Goal: Transaction & Acquisition: Purchase product/service

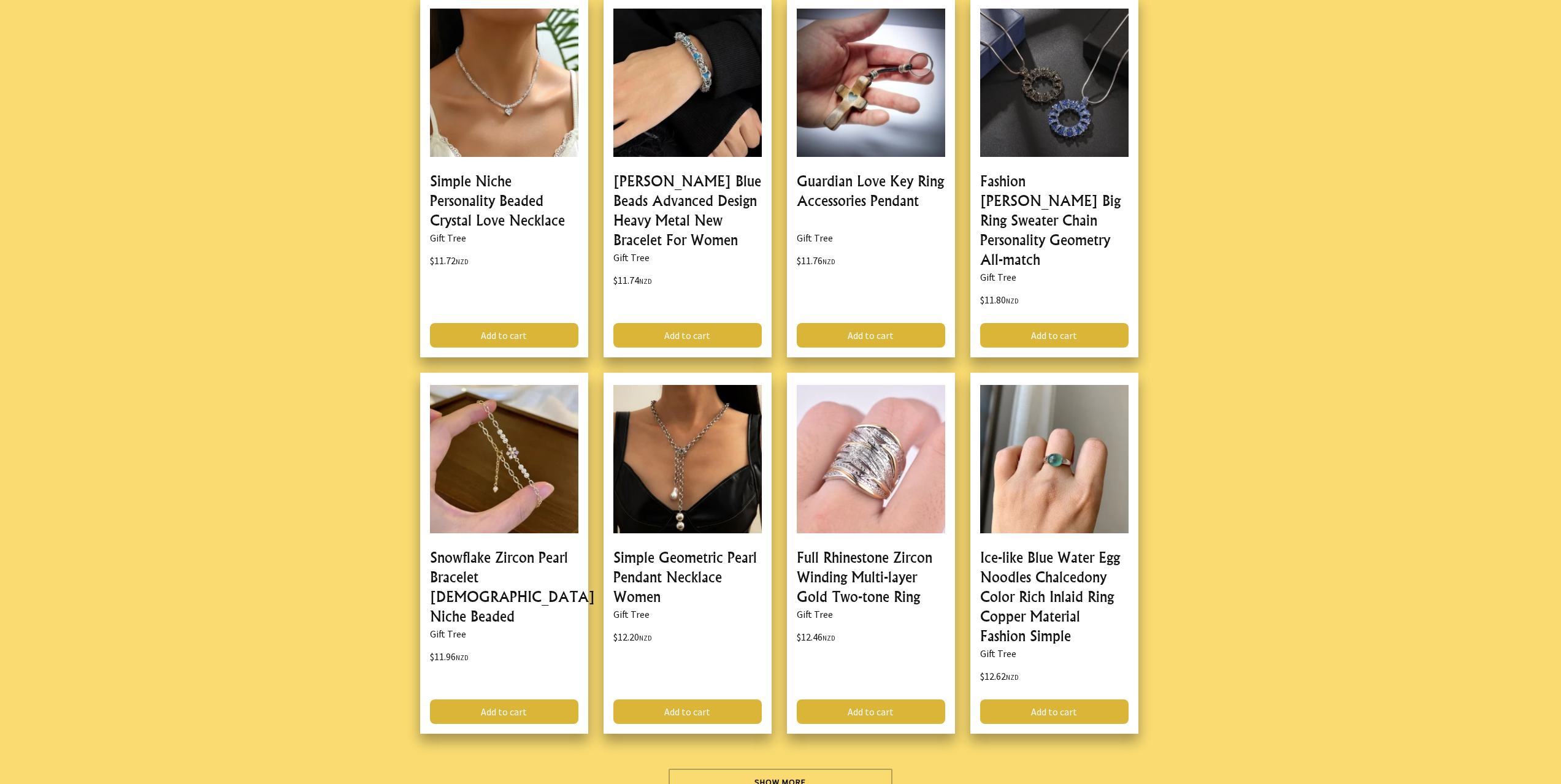
scroll to position [3372, 0]
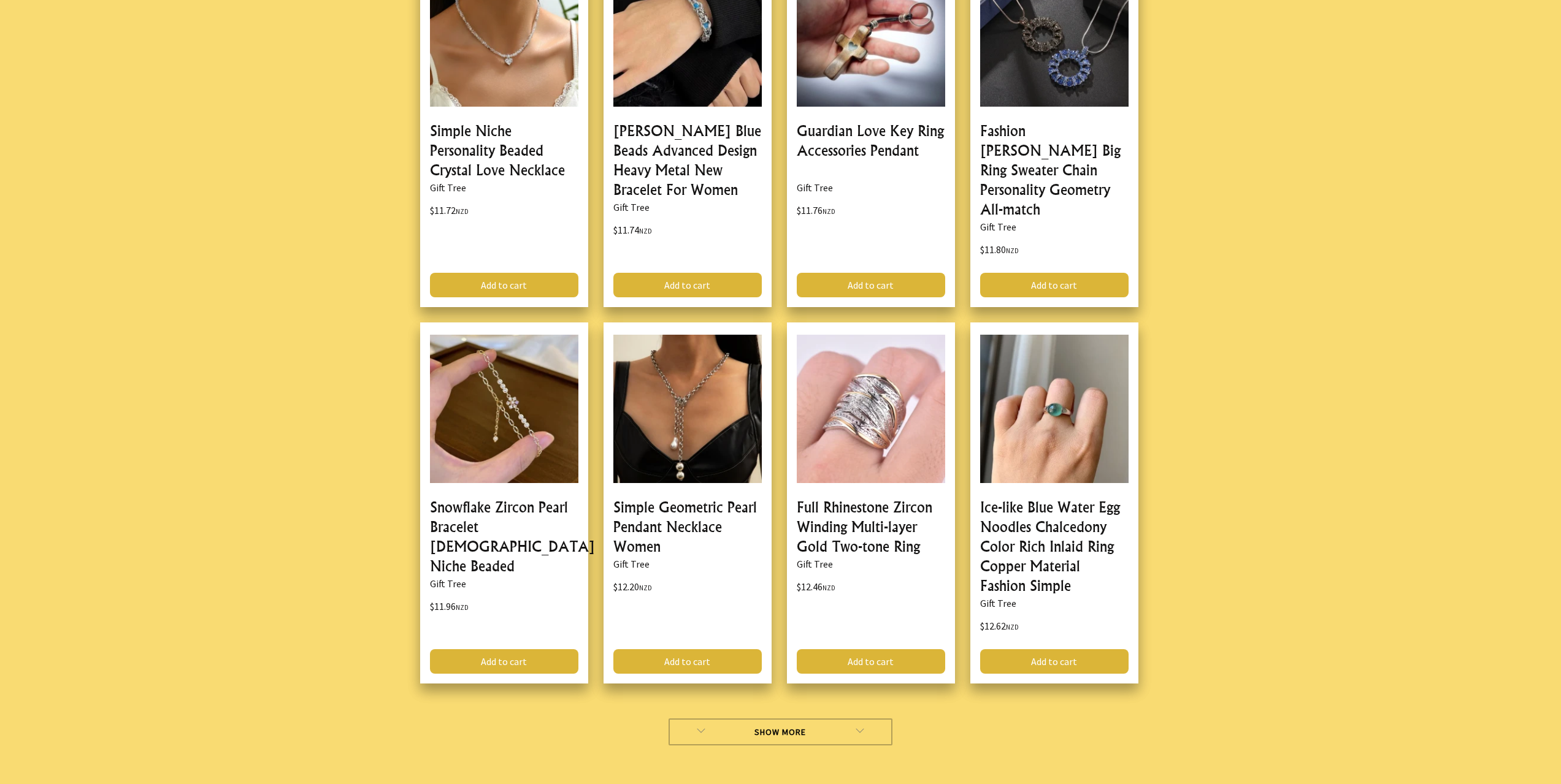
click at [850, 719] on link "Show More" at bounding box center [780, 732] width 224 height 27
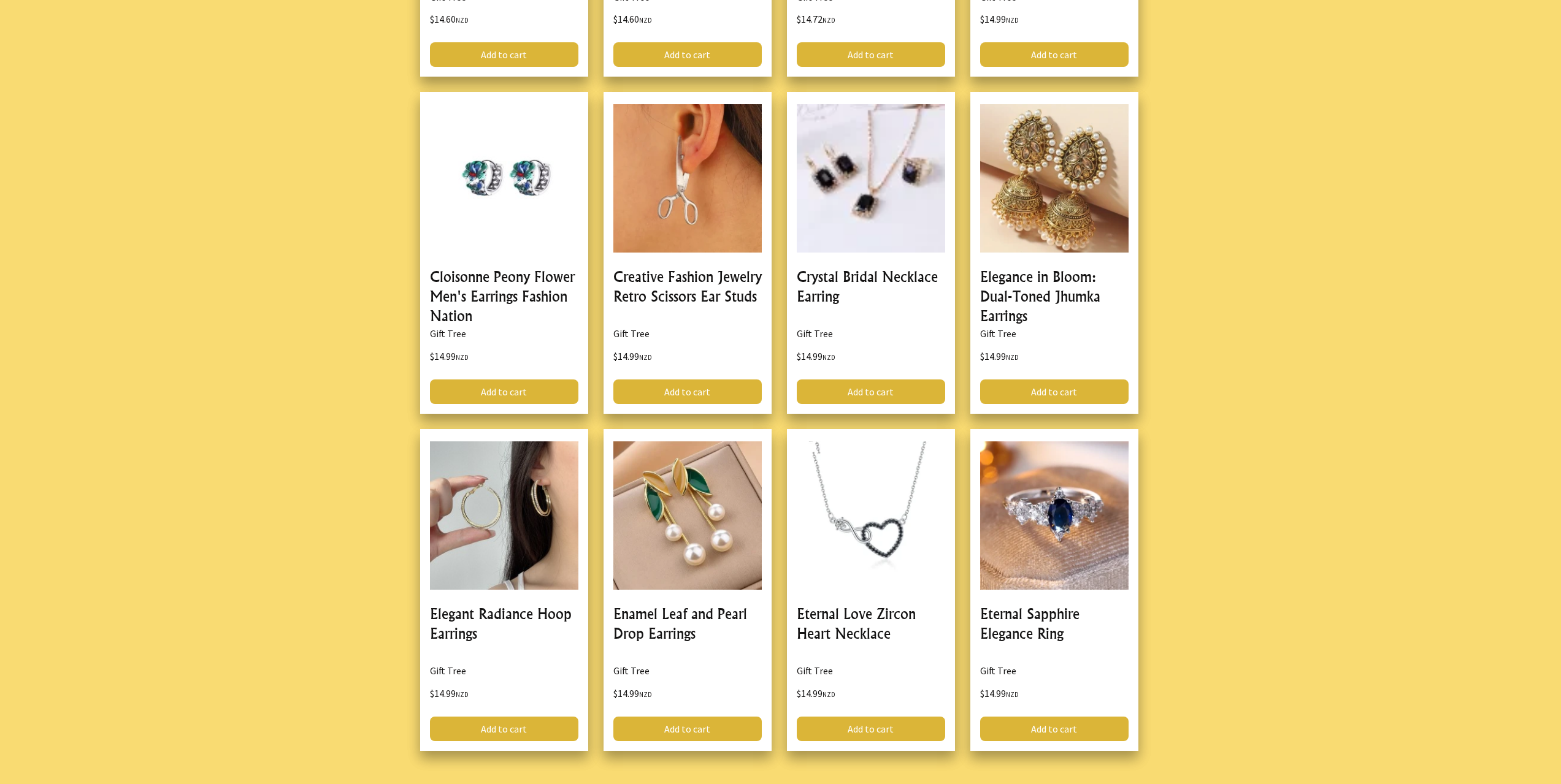
scroll to position [7297, 0]
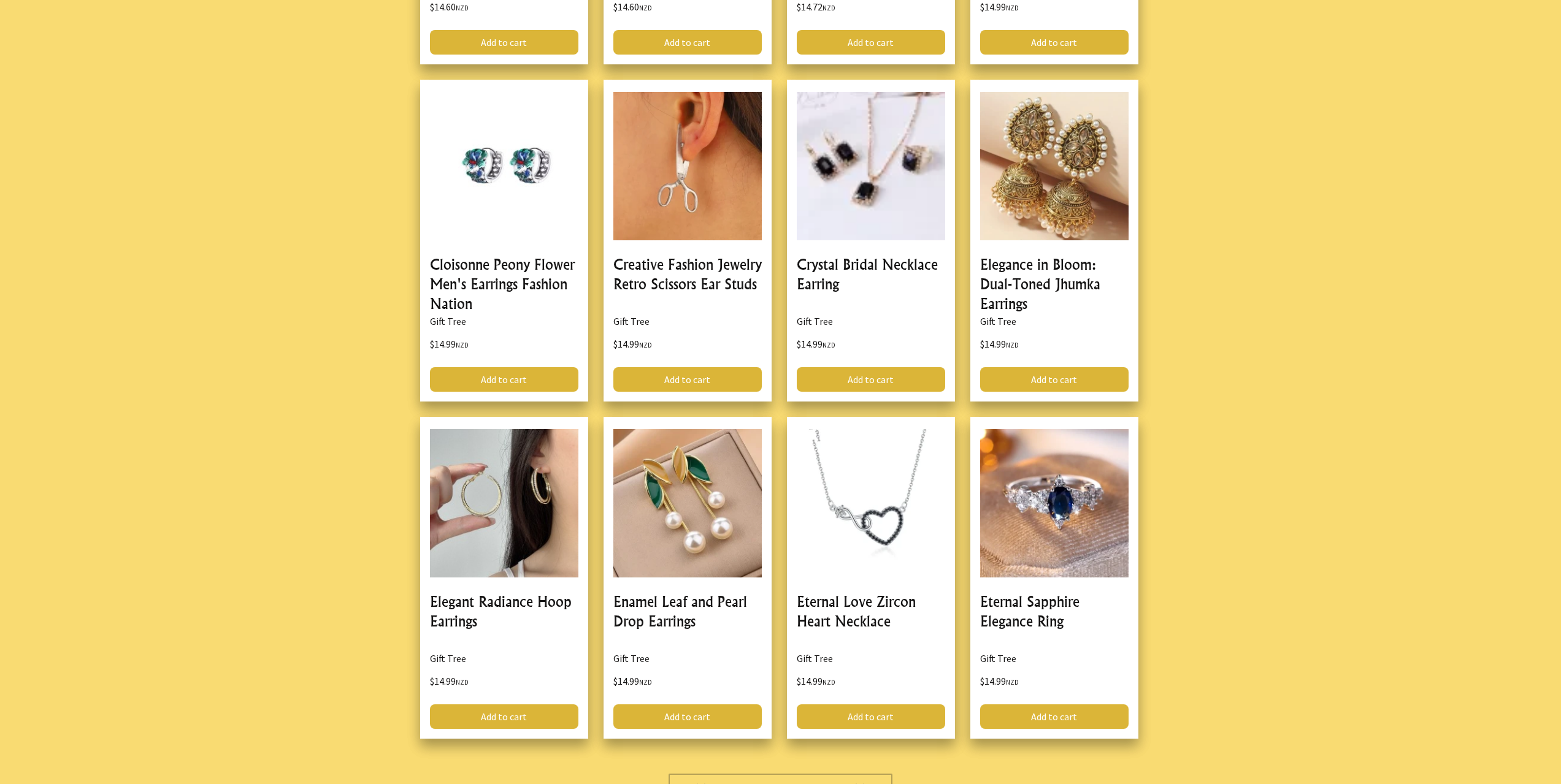
click at [818, 774] on link "Show More" at bounding box center [780, 788] width 224 height 27
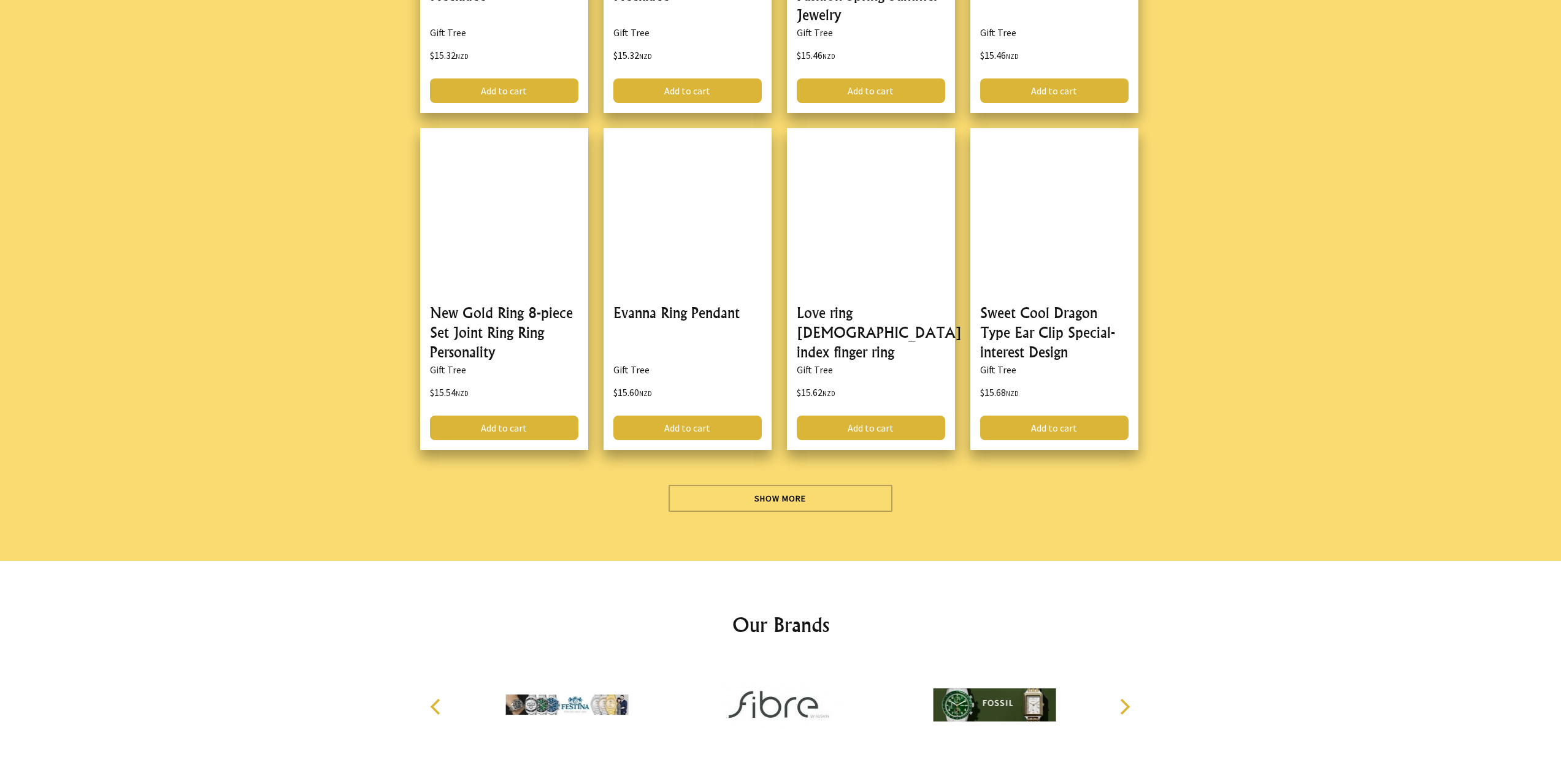
scroll to position [11045, 0]
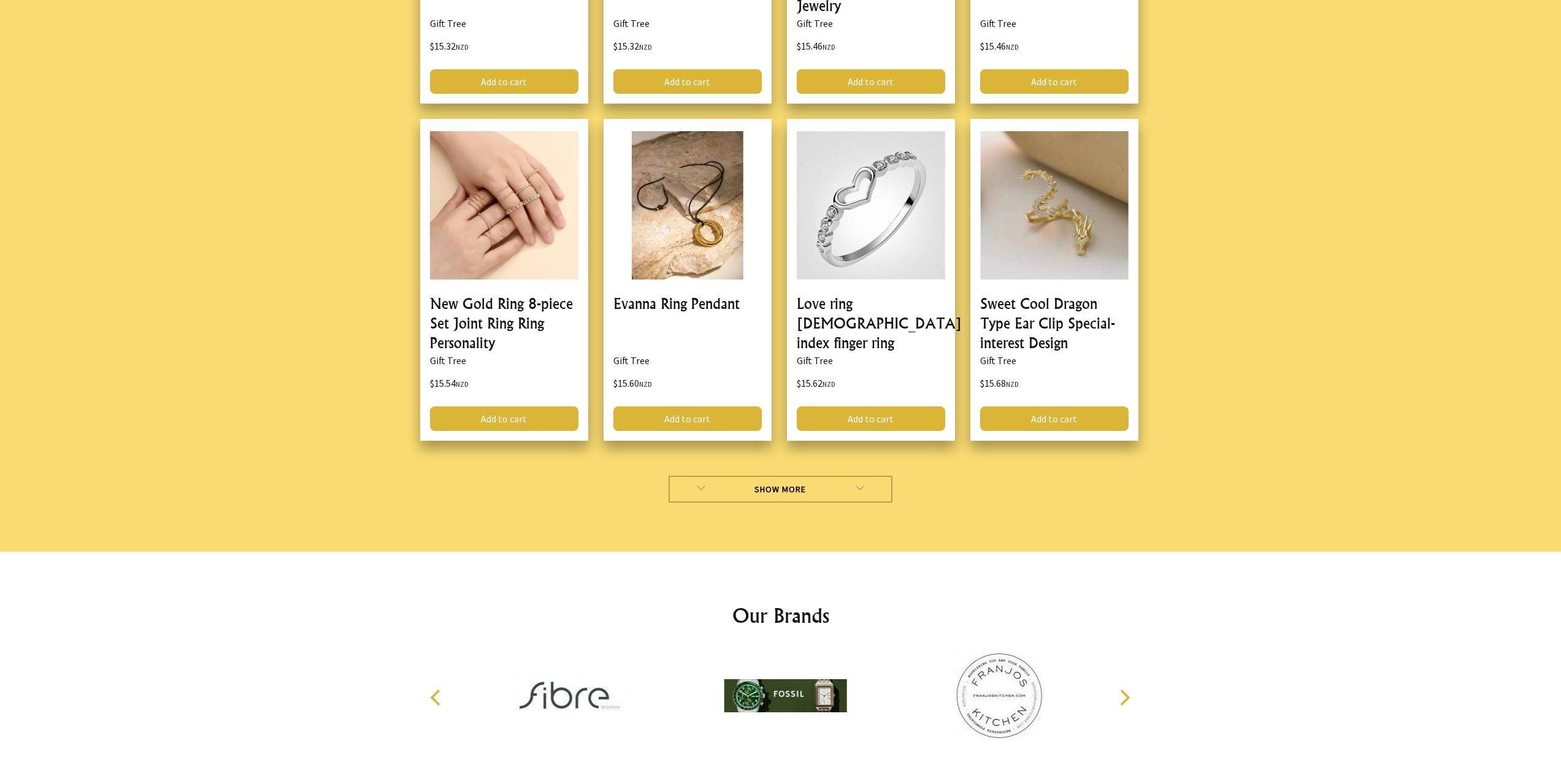
click at [795, 476] on link "Show More" at bounding box center [780, 489] width 224 height 27
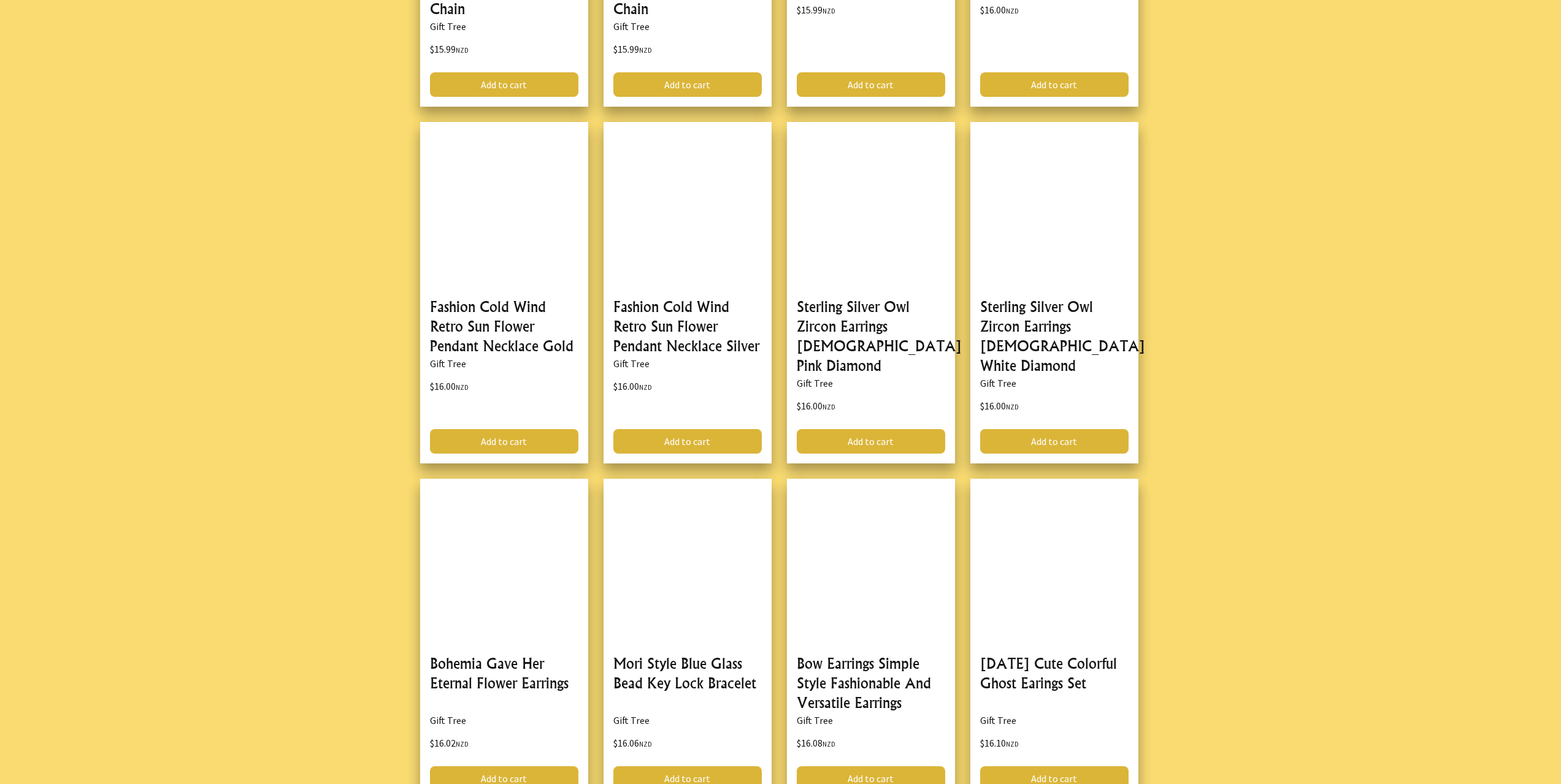
scroll to position [14233, 0]
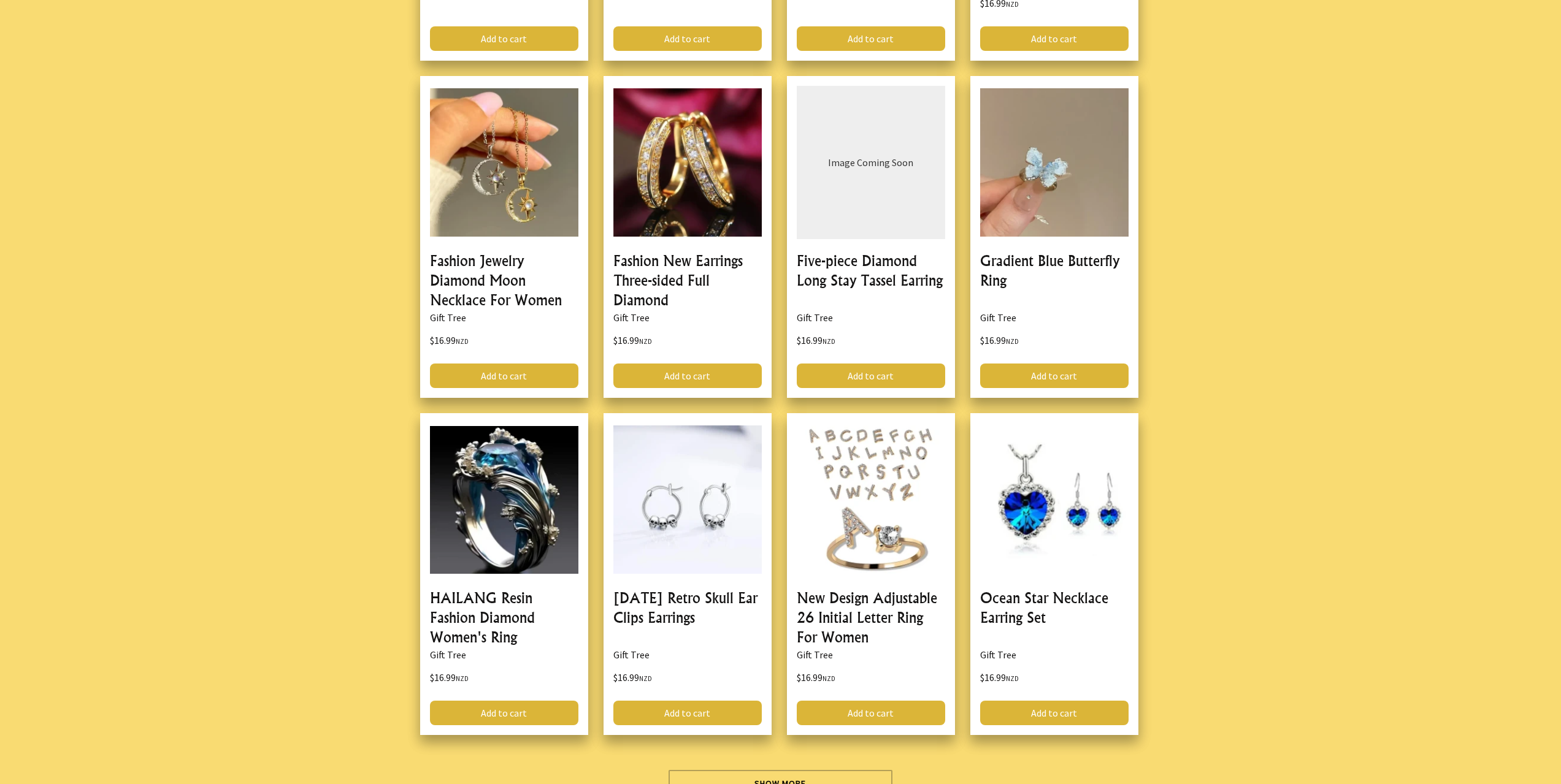
scroll to position [18035, 0]
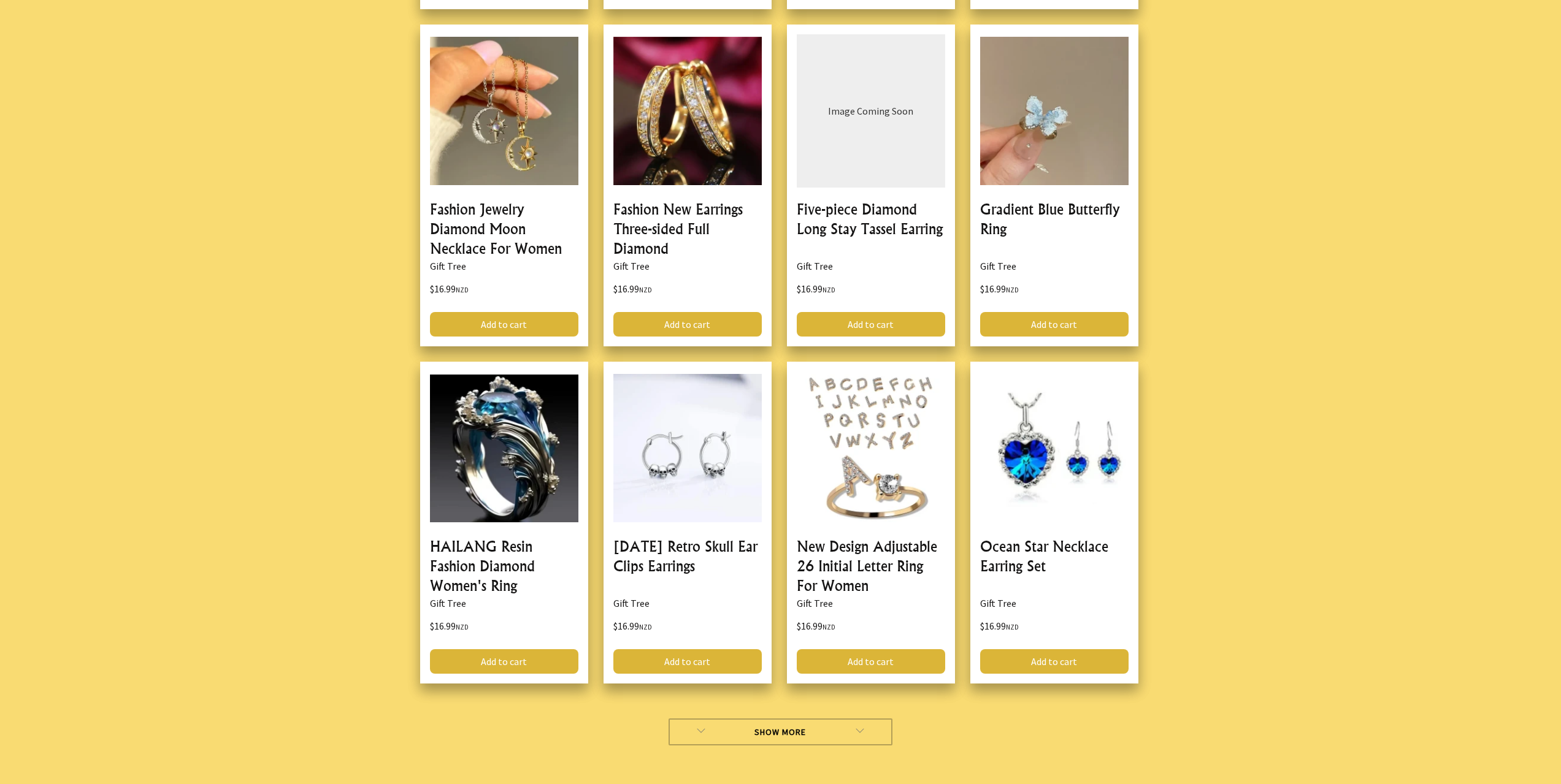
click at [712, 719] on link "Show More" at bounding box center [780, 732] width 224 height 27
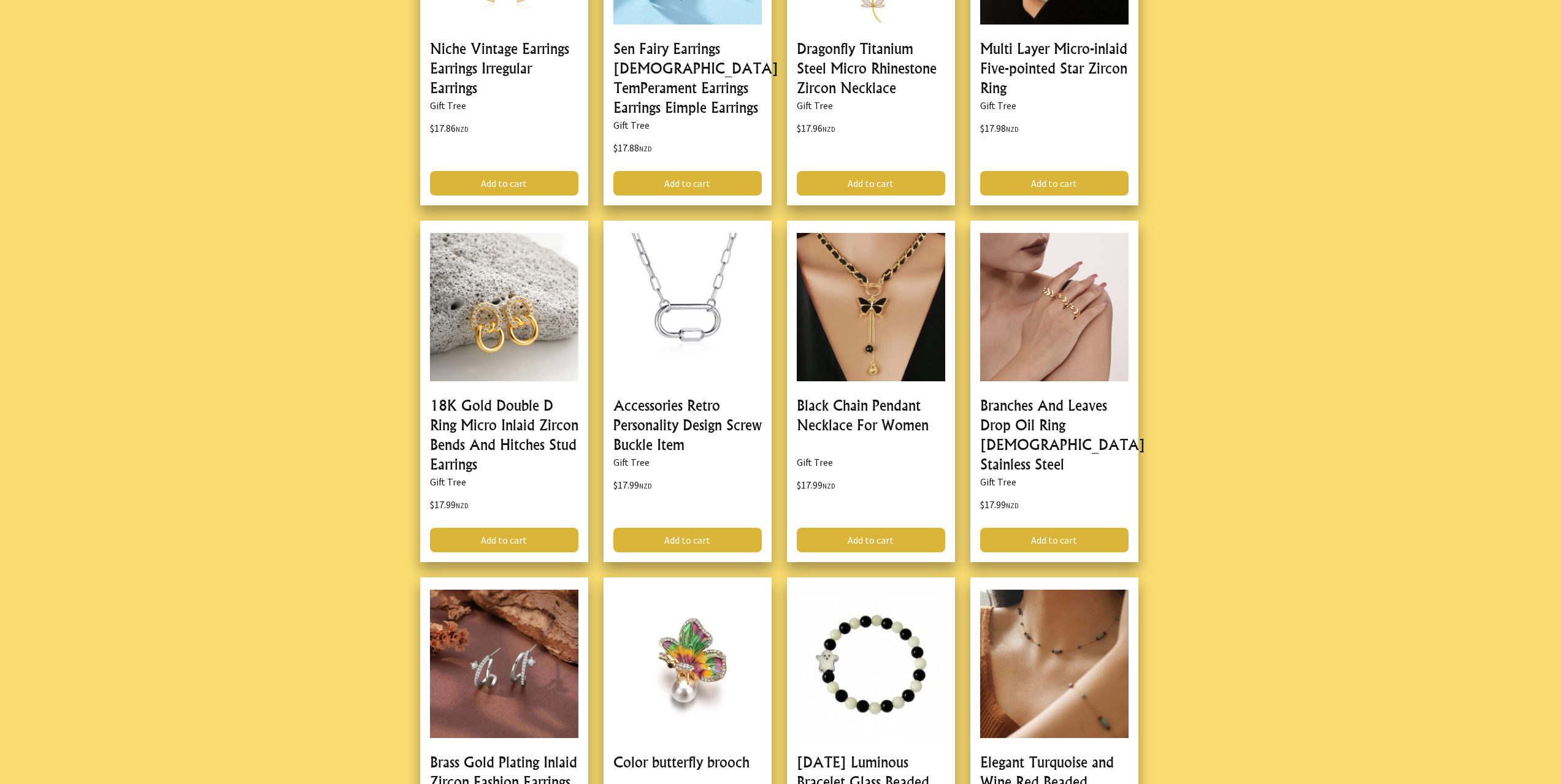
scroll to position [21193, 0]
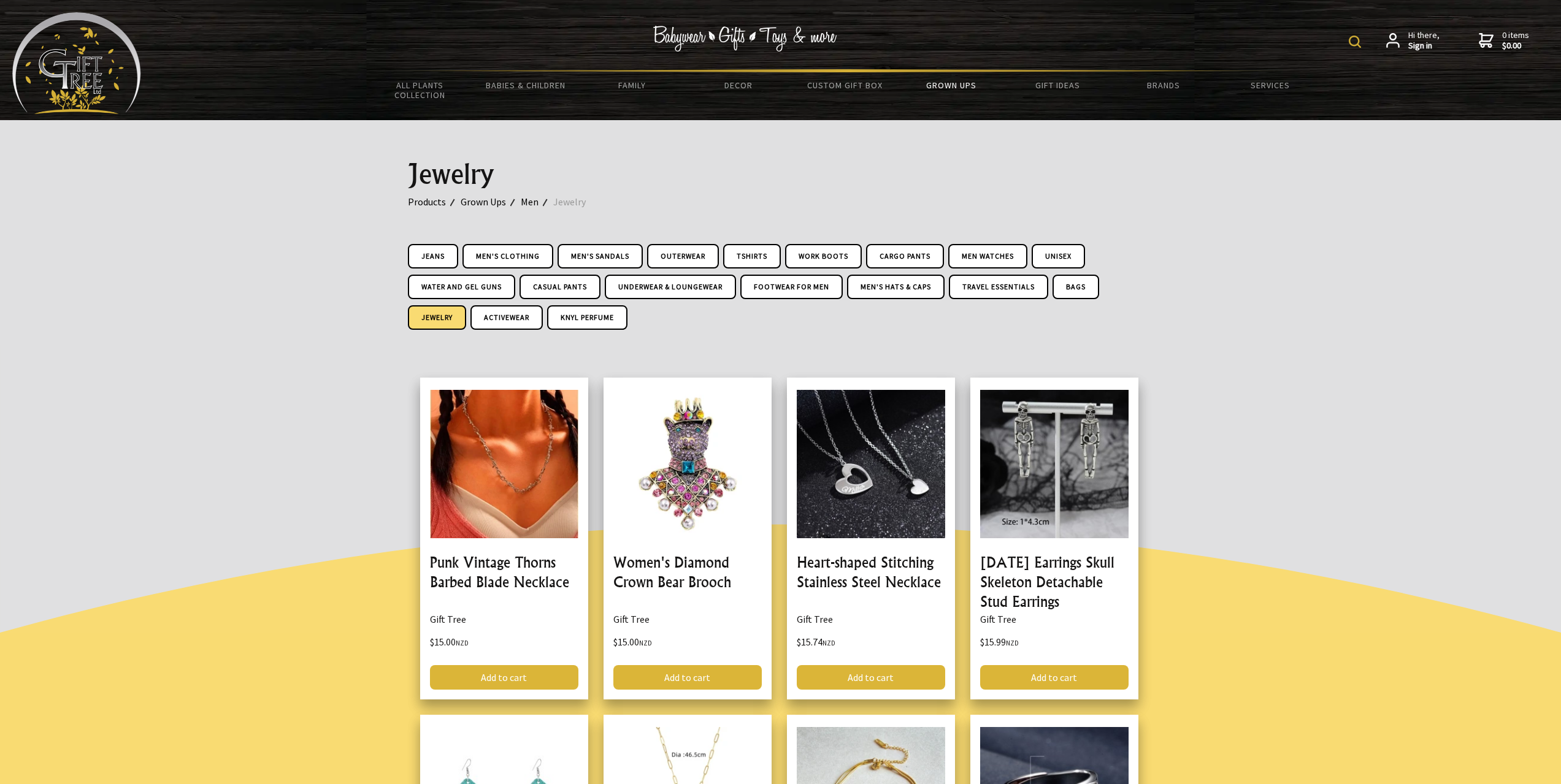
drag, startPoint x: 1230, startPoint y: 498, endPoint x: 978, endPoint y: 44, distance: 519.2
click at [1355, 44] on img at bounding box center [1355, 42] width 12 height 12
type input "spin ring"
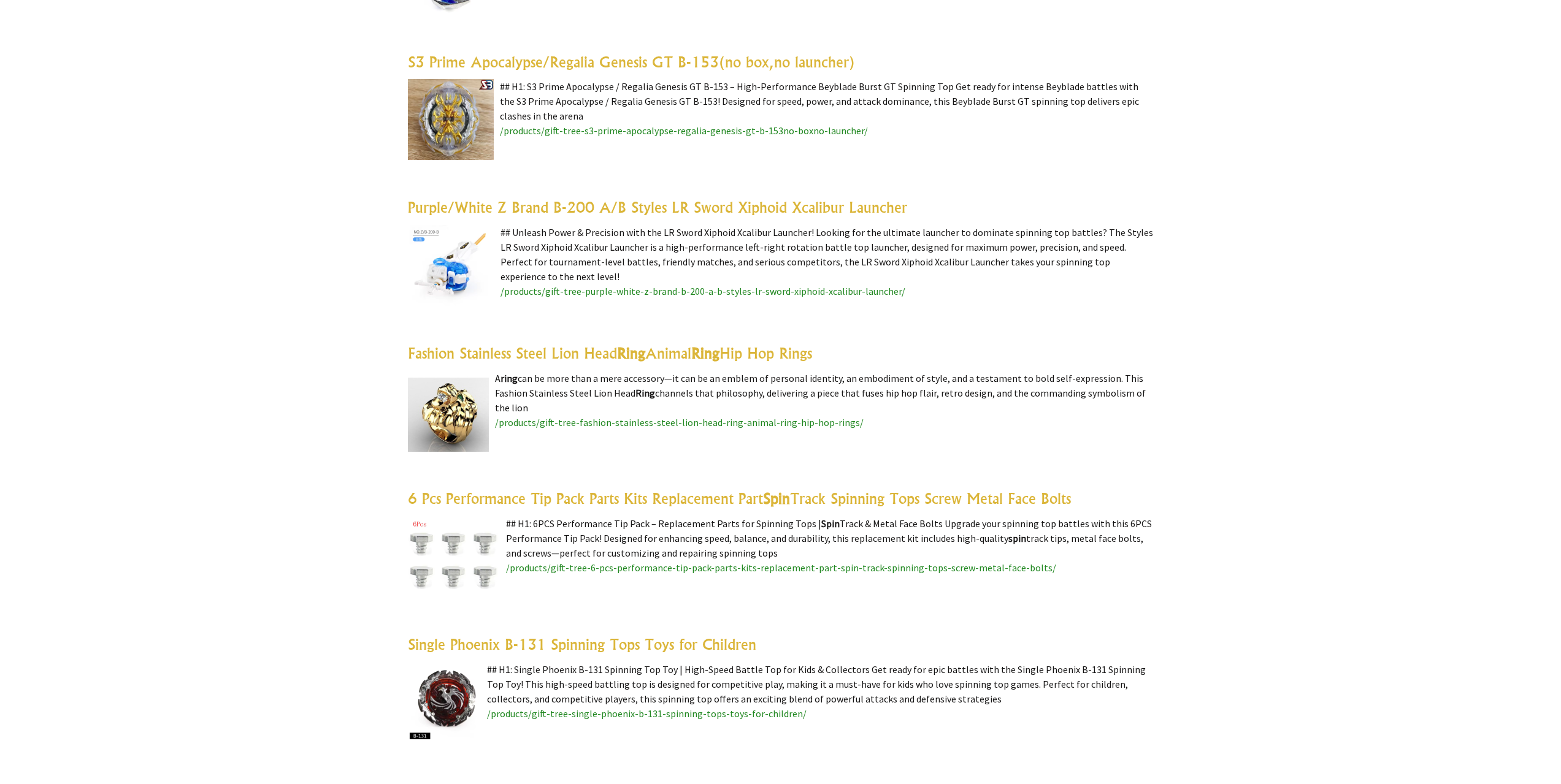
scroll to position [1226, 0]
